Goal: Transaction & Acquisition: Purchase product/service

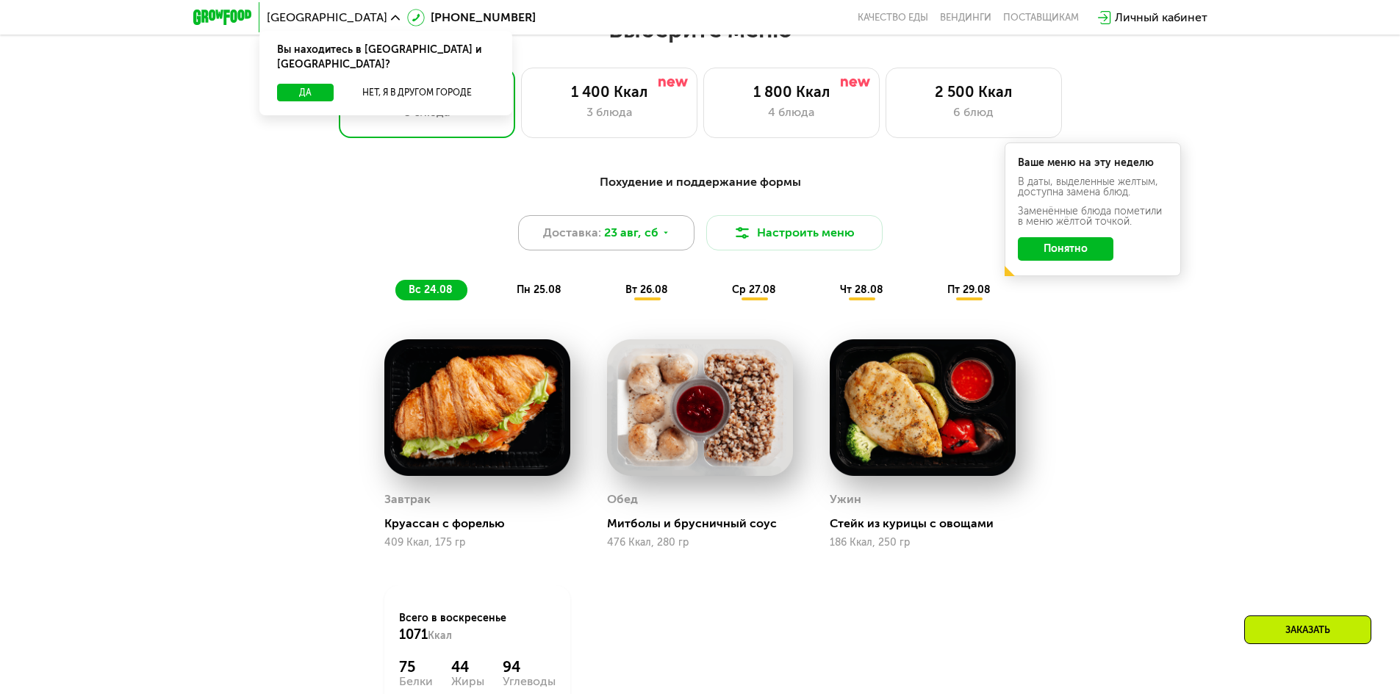
scroll to position [882, 0]
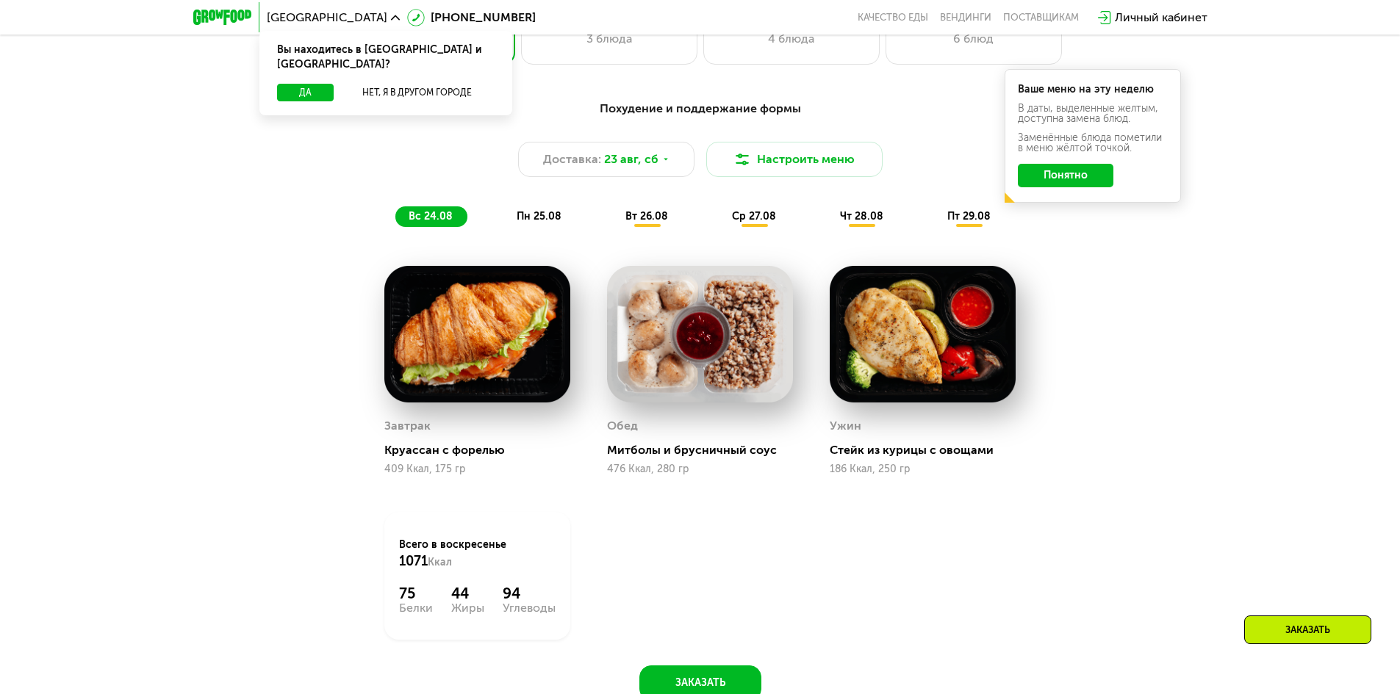
click at [538, 215] on span "пн 25.08" at bounding box center [539, 216] width 45 height 12
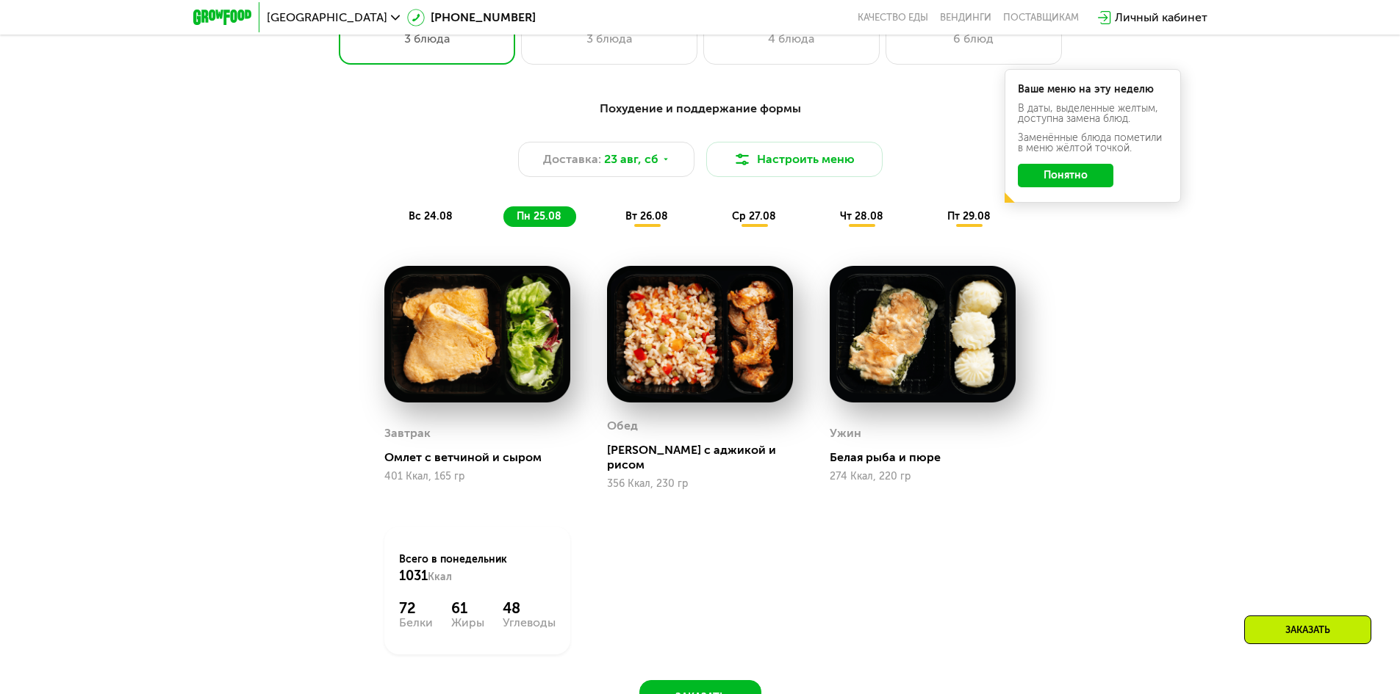
click at [665, 221] on span "вт 26.08" at bounding box center [646, 216] width 43 height 12
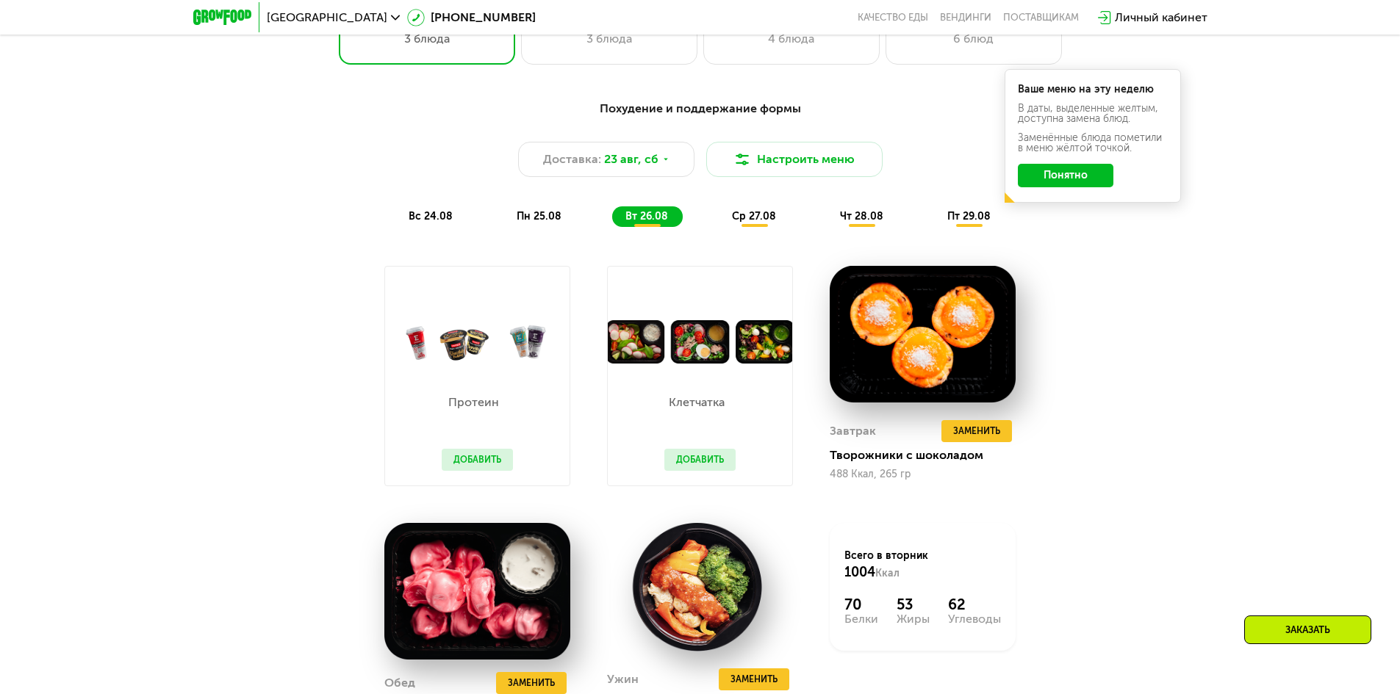
click at [757, 217] on span "ср 27.08" at bounding box center [754, 216] width 44 height 12
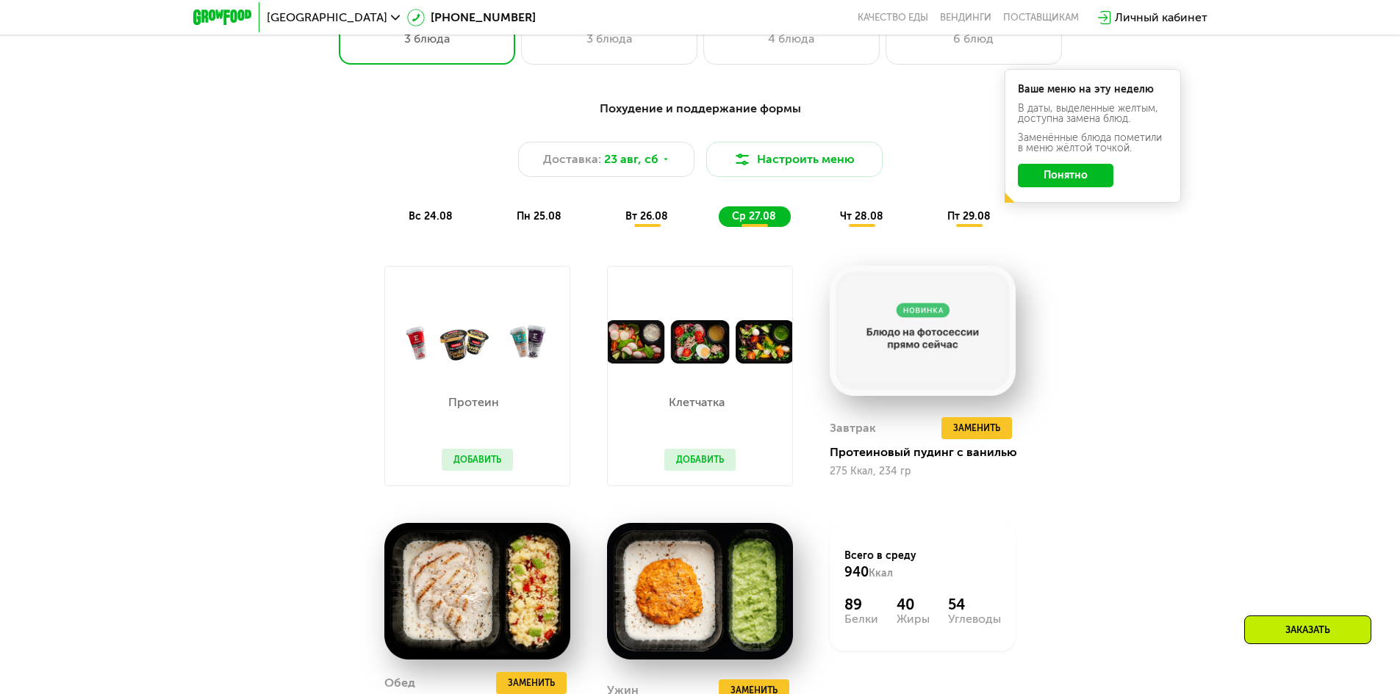
click at [863, 210] on div "Похудение и поддержание формы Доставка: [DATE] Настроить меню вс 24.08 пн 25.08…" at bounding box center [700, 163] width 870 height 127
click at [863, 220] on span "чт 28.08" at bounding box center [861, 216] width 43 height 12
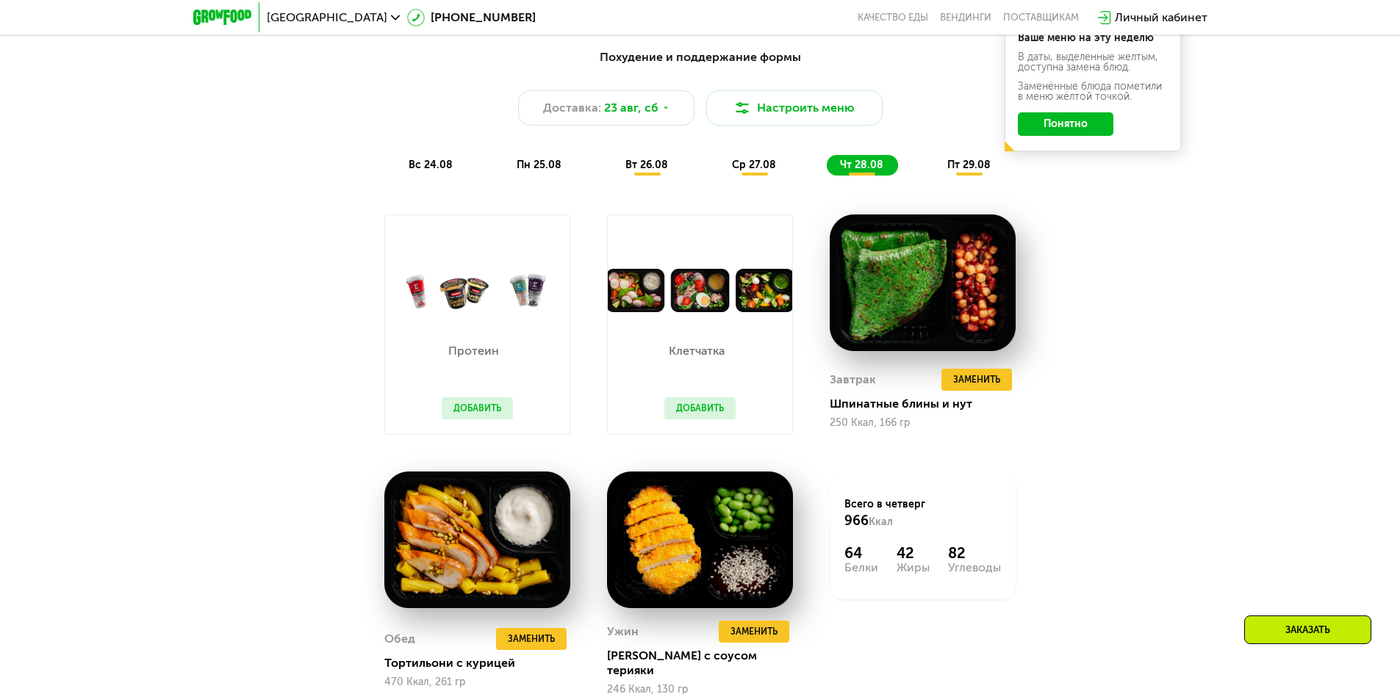
scroll to position [955, 0]
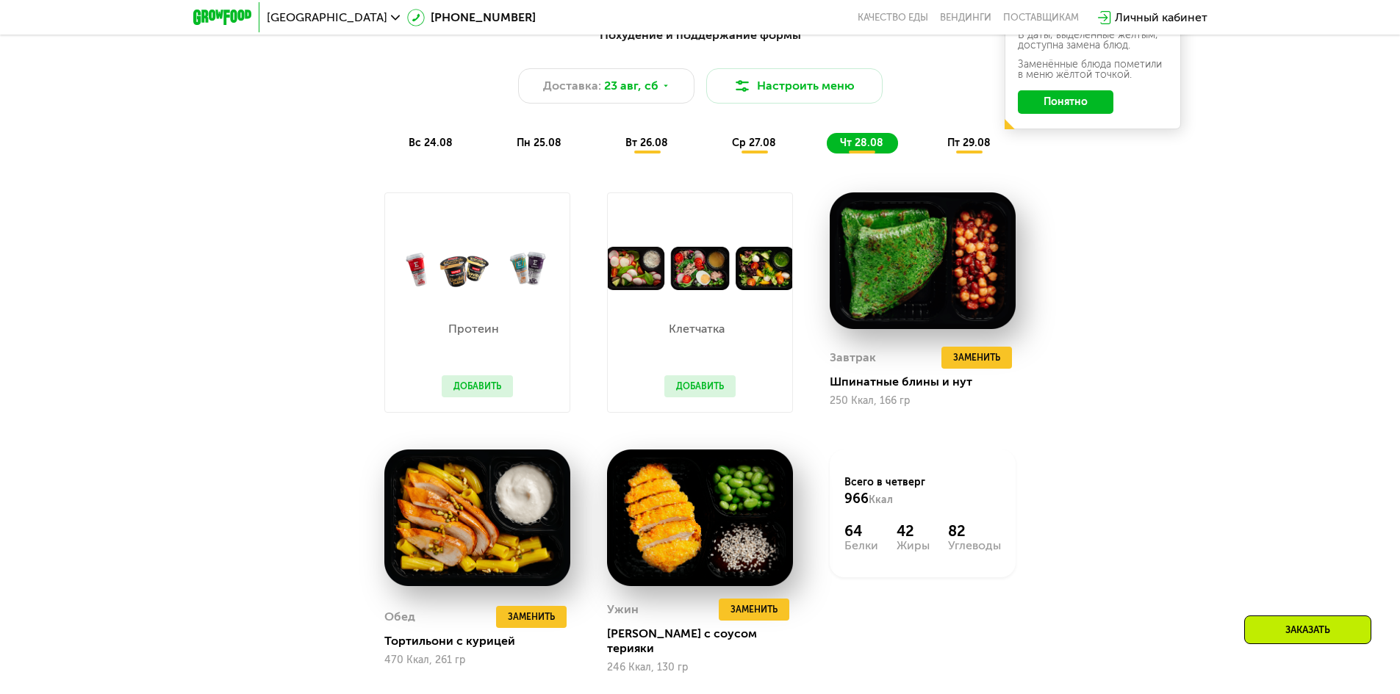
click at [980, 149] on span "пт 29.08" at bounding box center [968, 143] width 43 height 12
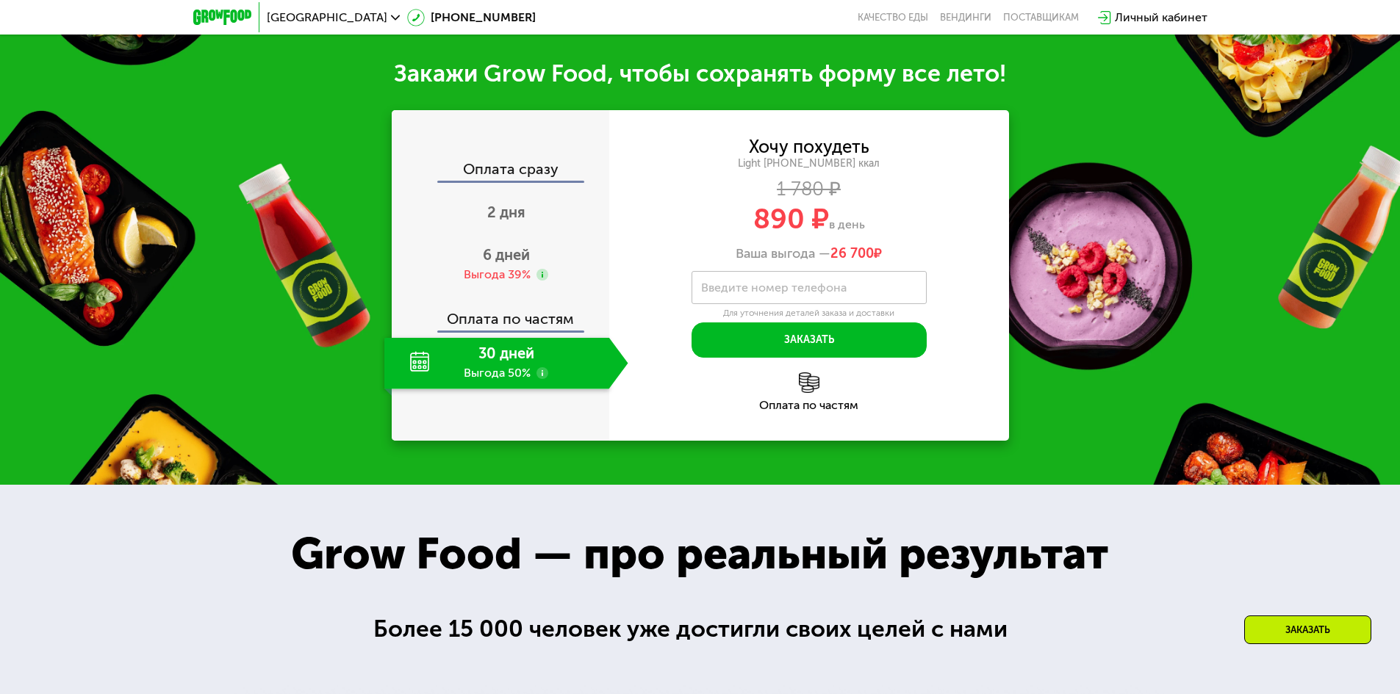
scroll to position [1616, 0]
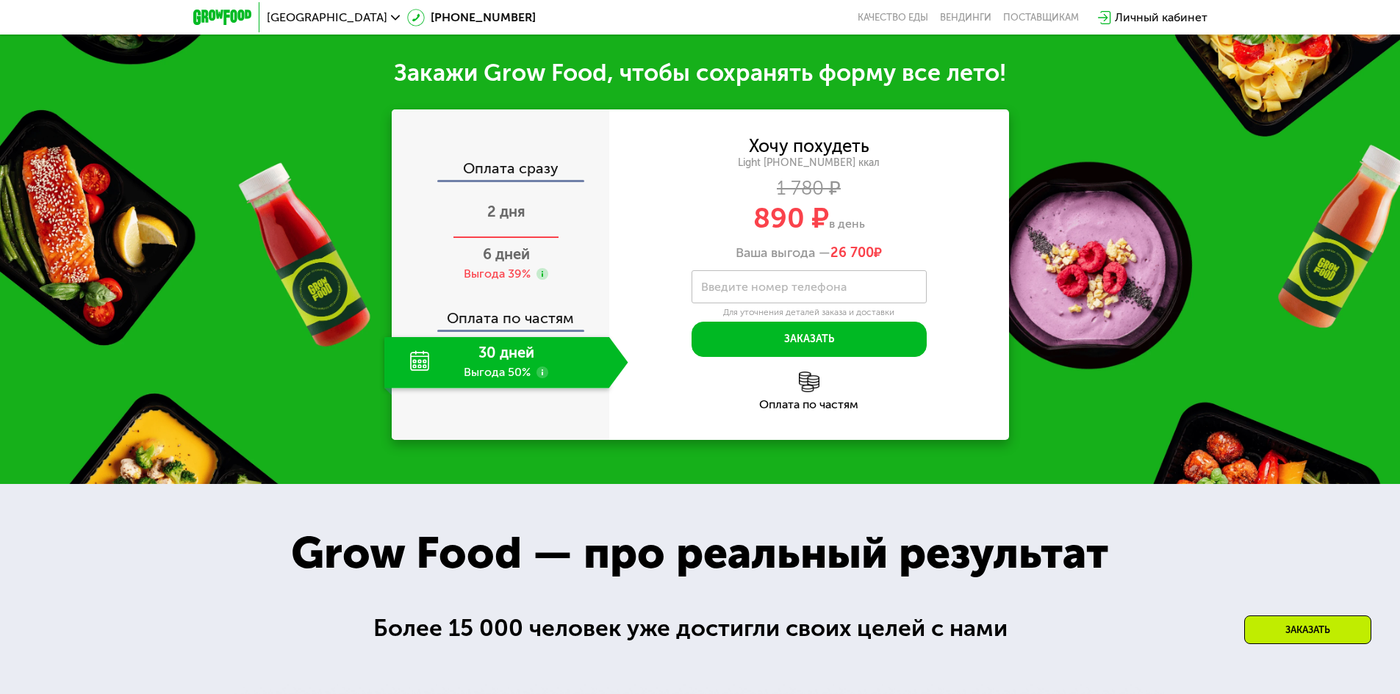
click at [535, 239] on div "2 дня" at bounding box center [506, 212] width 244 height 51
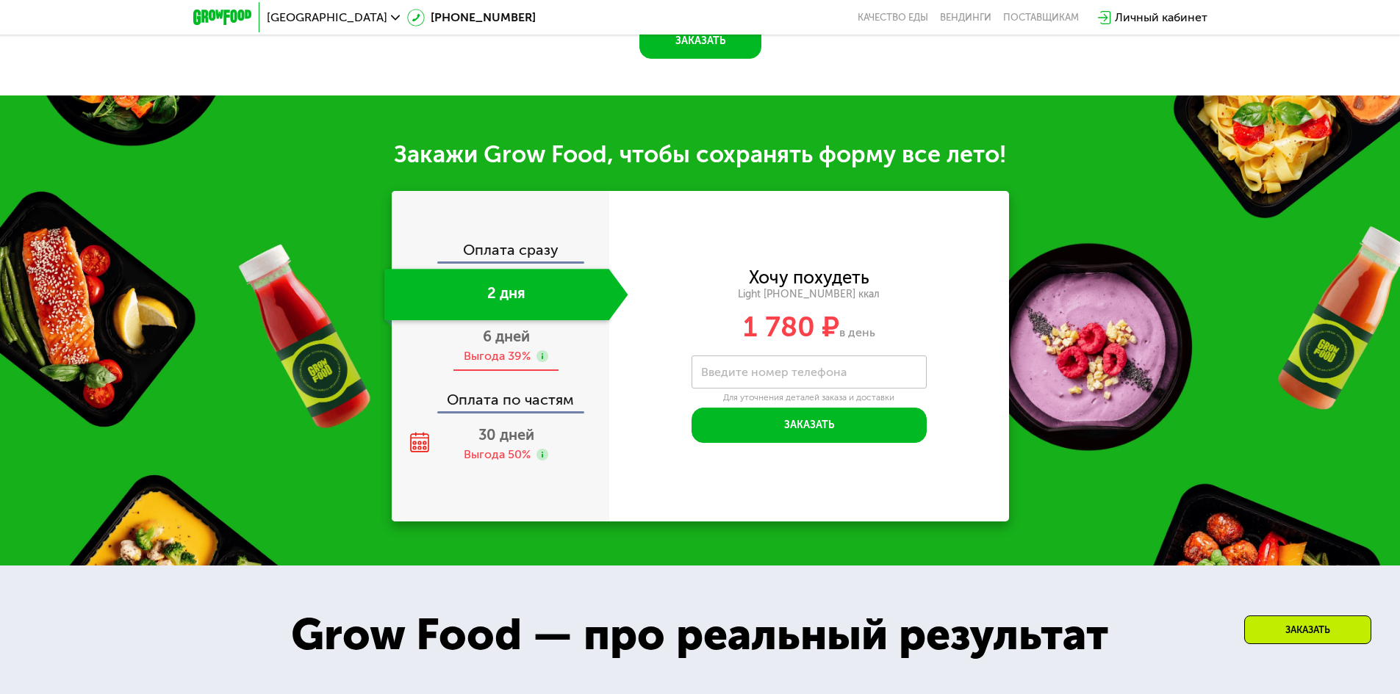
click at [525, 353] on div "Выгода 39%" at bounding box center [497, 356] width 67 height 16
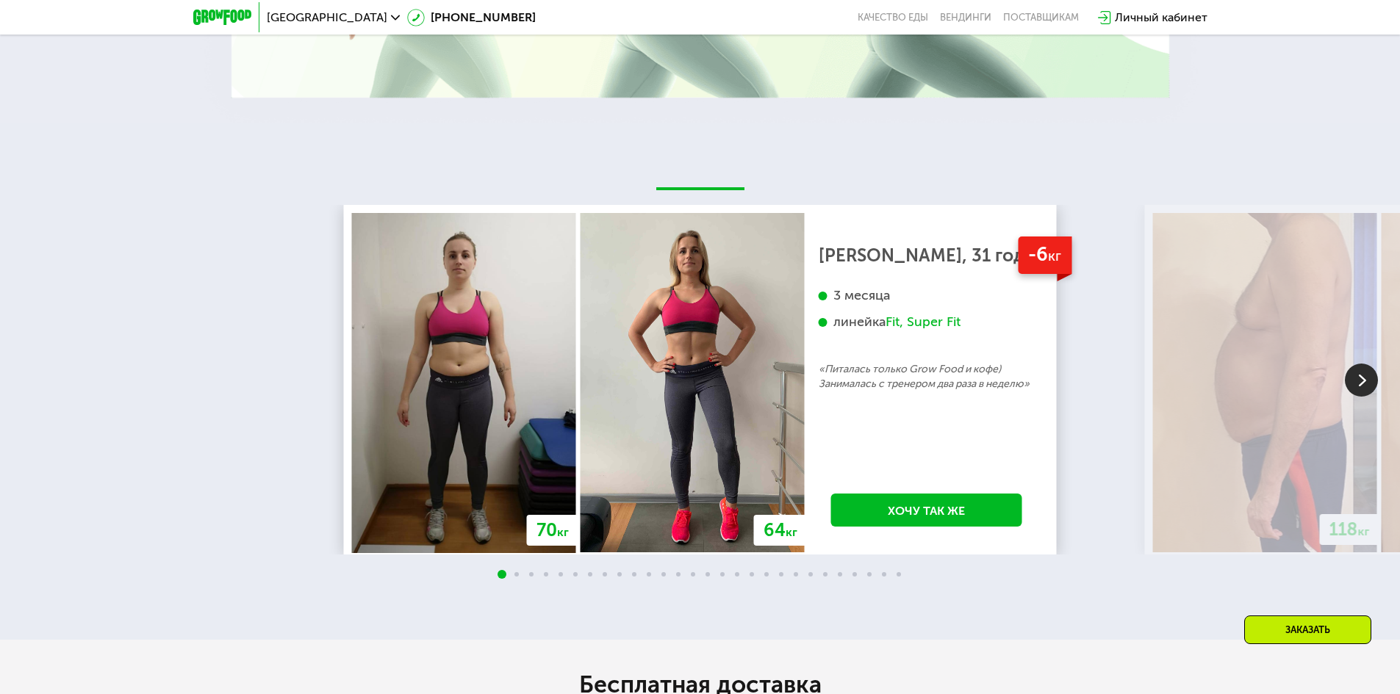
scroll to position [2699, 0]
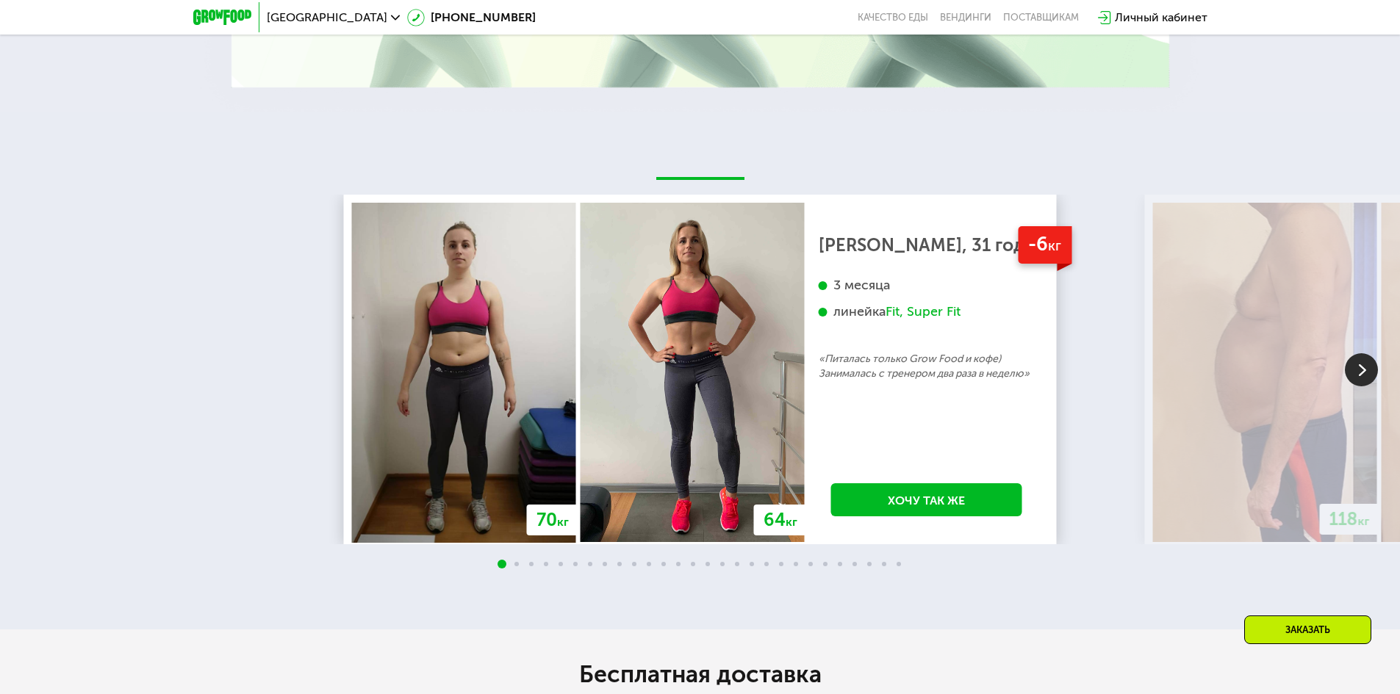
click at [1372, 375] on img at bounding box center [1361, 369] width 33 height 33
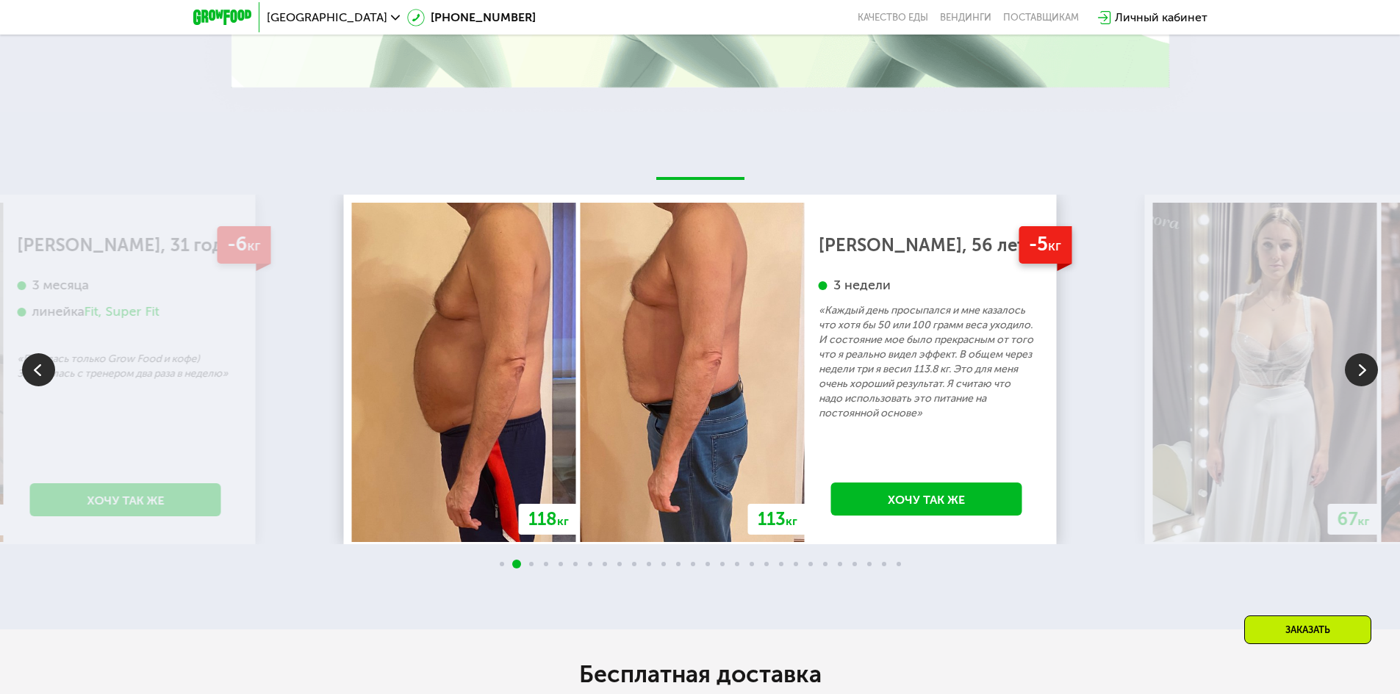
click at [1372, 375] on img at bounding box center [1361, 369] width 33 height 33
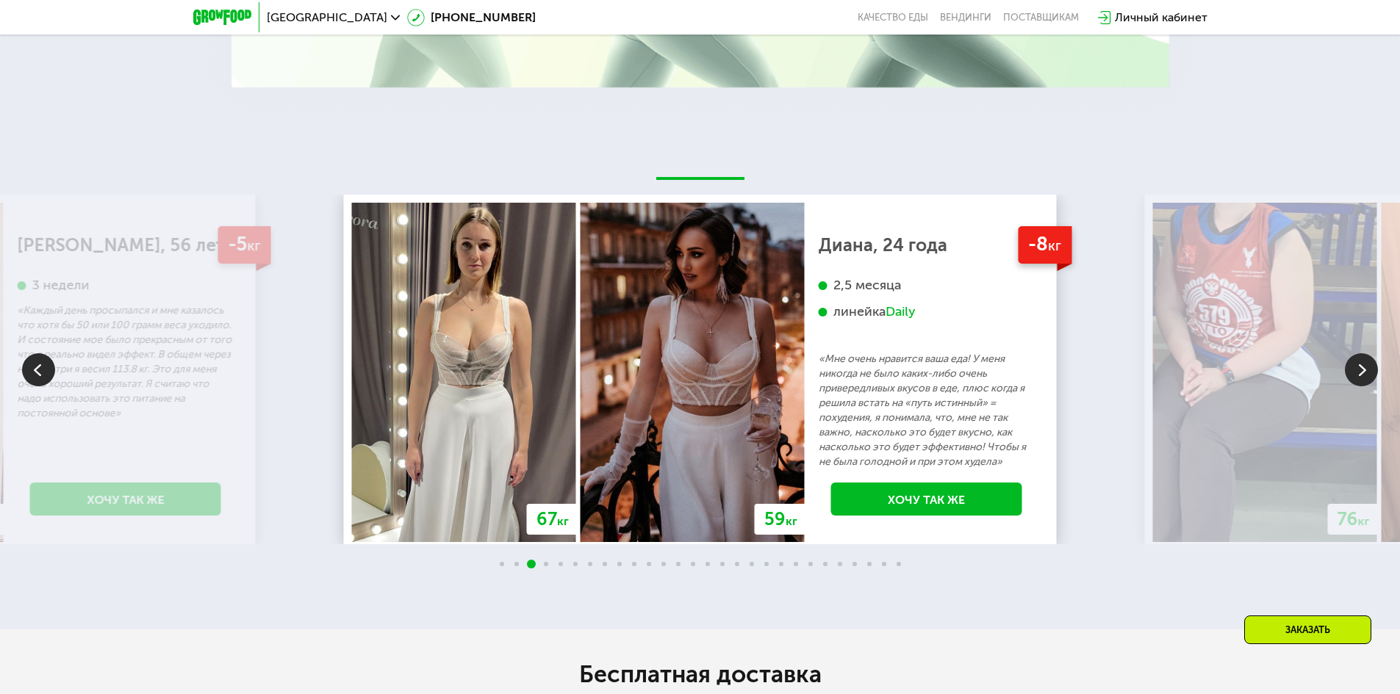
click at [1372, 375] on img at bounding box center [1361, 369] width 33 height 33
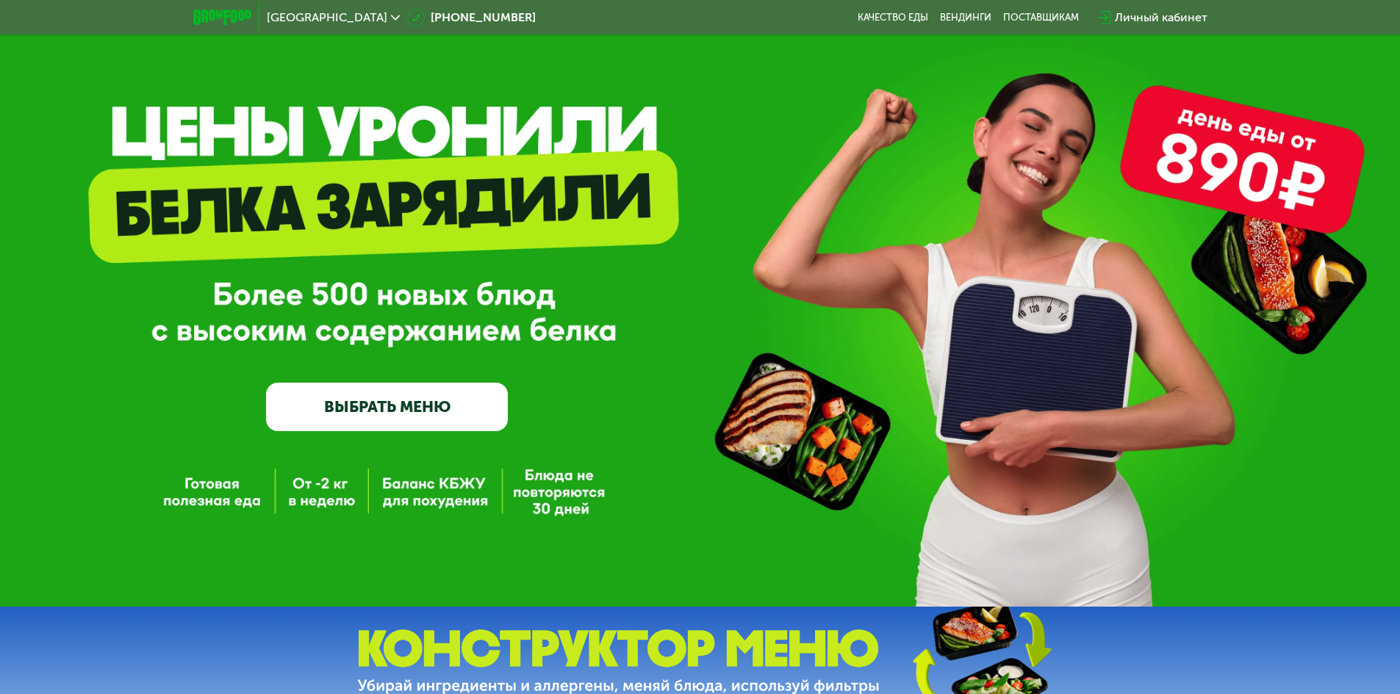
scroll to position [0, 0]
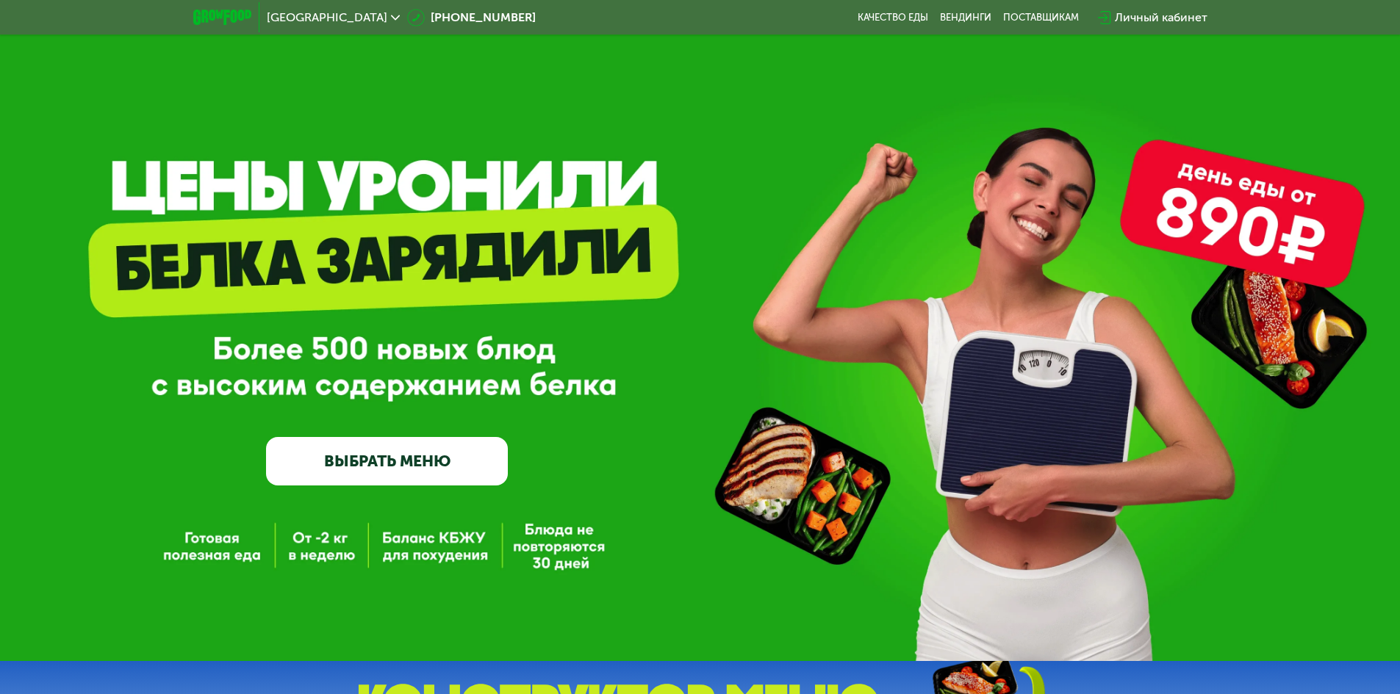
click at [296, 12] on span "[GEOGRAPHIC_DATA]" at bounding box center [327, 18] width 120 height 12
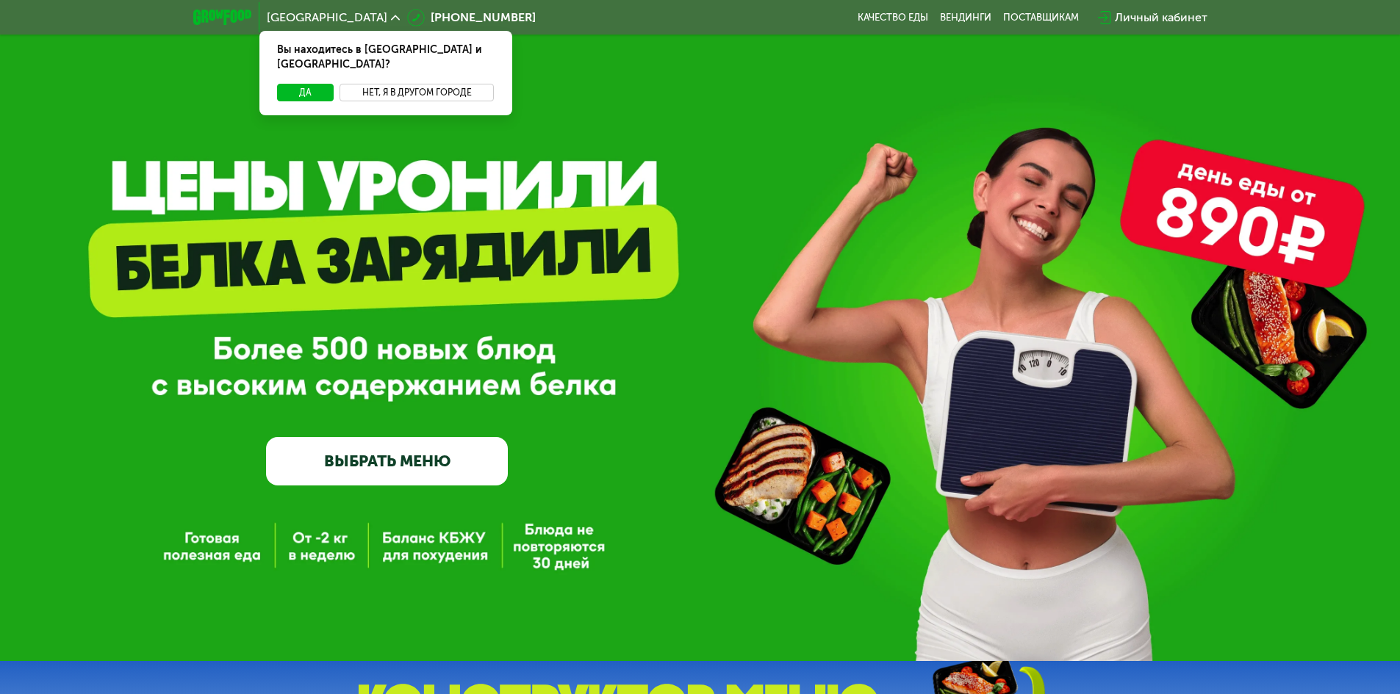
click at [381, 84] on button "Нет, я в другом городе" at bounding box center [416, 93] width 155 height 18
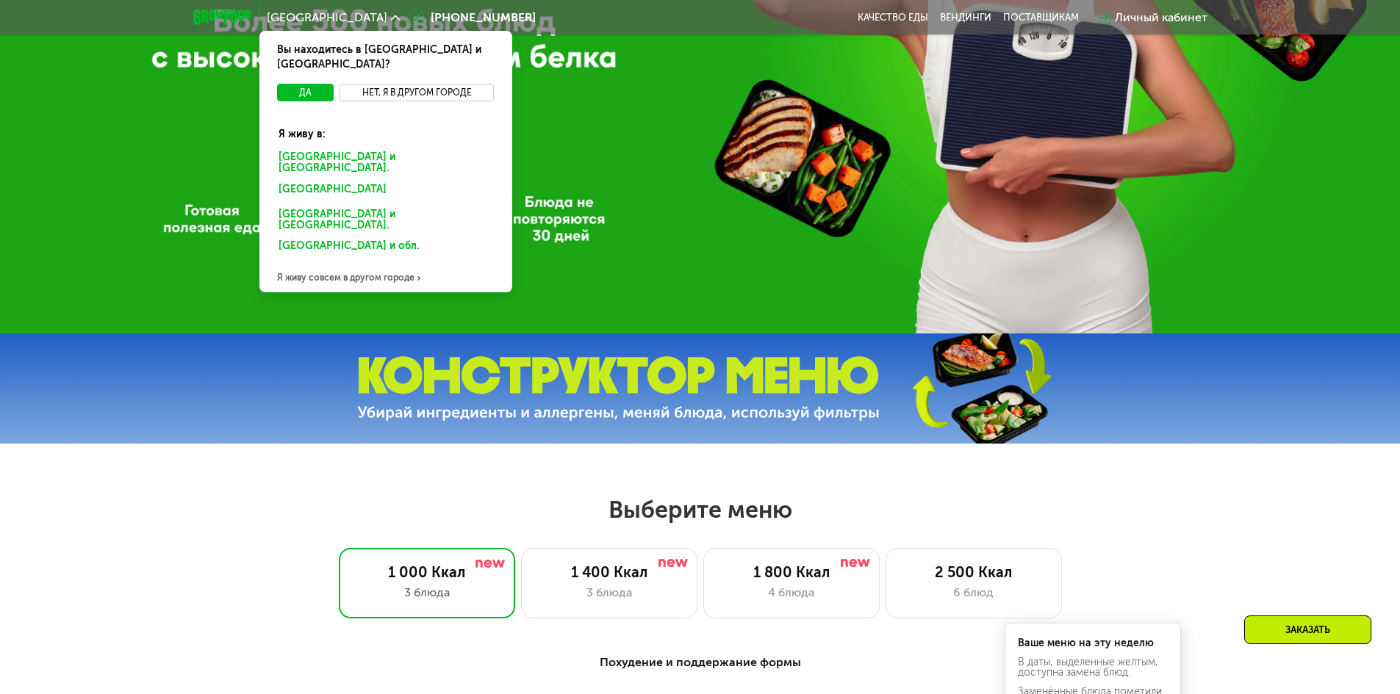
scroll to position [367, 0]
